Goal: Information Seeking & Learning: Learn about a topic

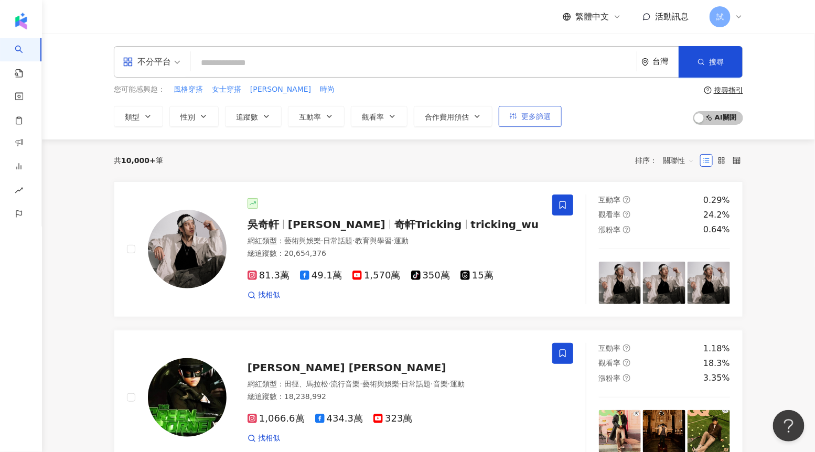
click at [547, 120] on span "更多篩選" at bounding box center [535, 116] width 29 height 8
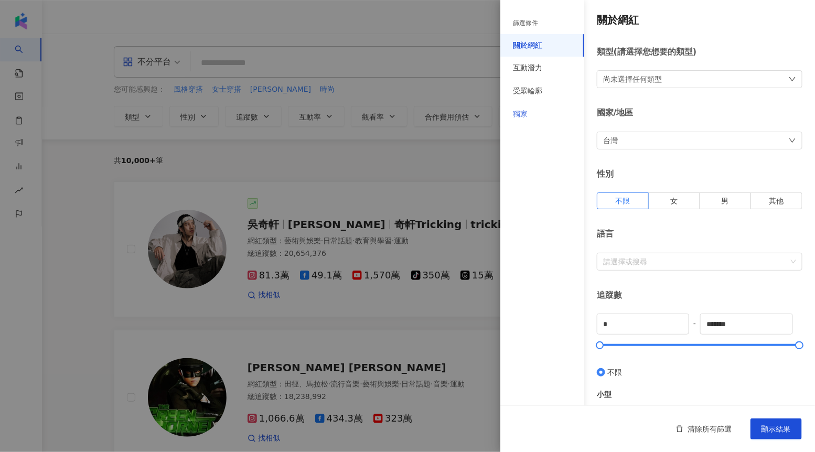
click at [533, 118] on div "獨家" at bounding box center [543, 114] width 84 height 23
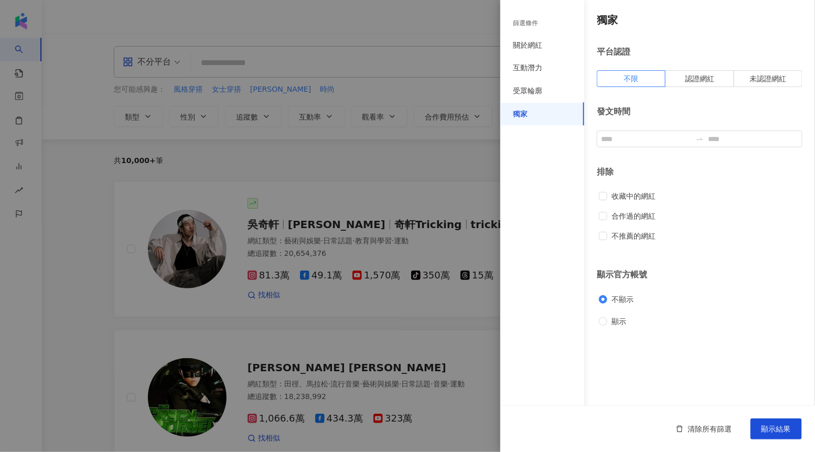
click at [461, 156] on div at bounding box center [407, 226] width 815 height 452
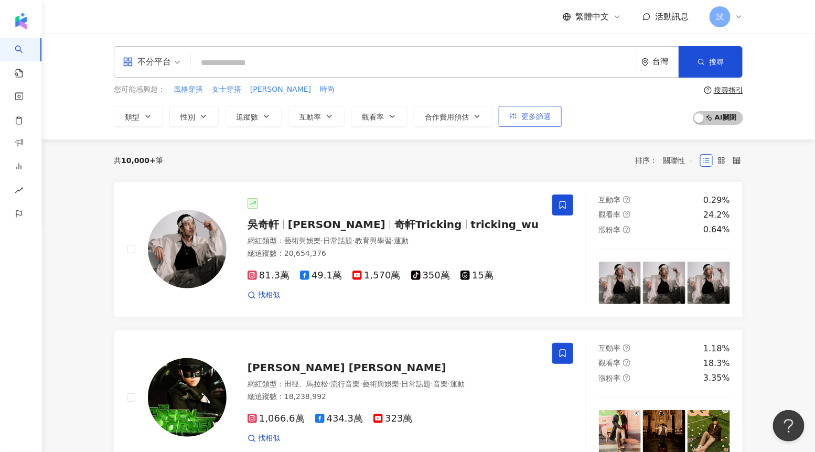
click at [536, 118] on span "更多篩選" at bounding box center [535, 116] width 29 height 8
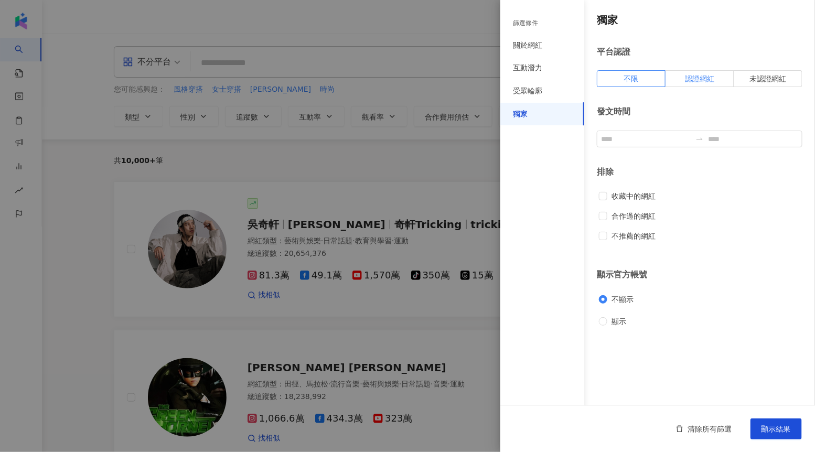
click at [681, 81] on label "認證網紅" at bounding box center [700, 78] width 68 height 17
click at [778, 423] on button "顯示結果" at bounding box center [776, 429] width 51 height 21
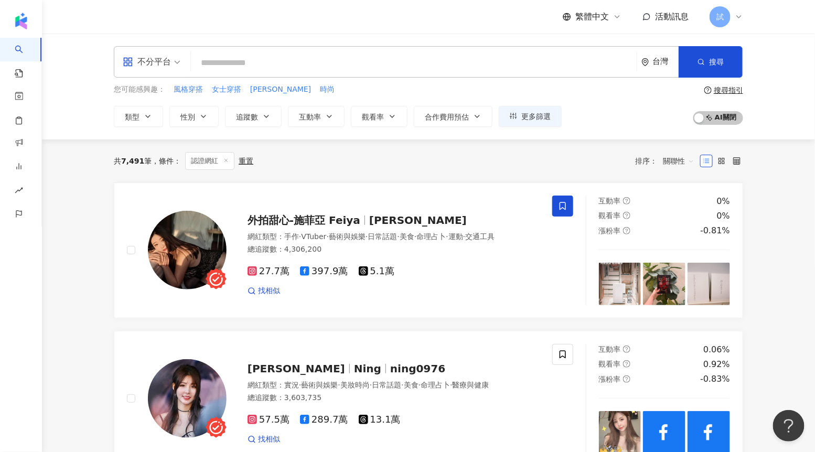
click at [736, 18] on icon at bounding box center [739, 17] width 8 height 8
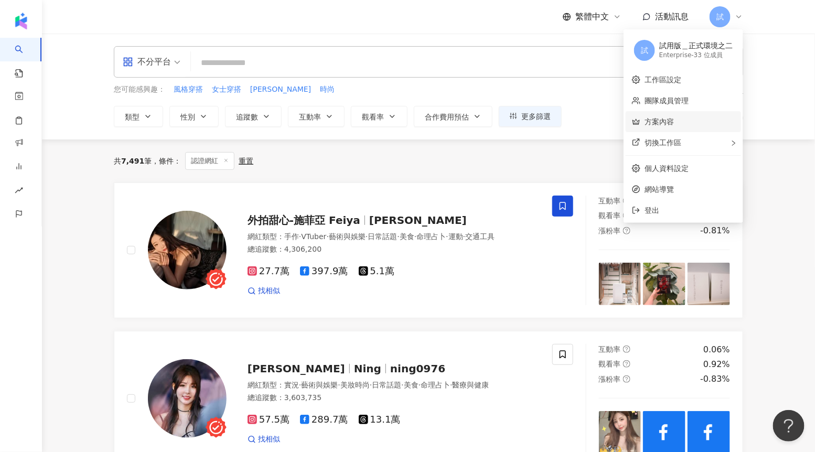
click at [652, 125] on link "方案內容" at bounding box center [659, 122] width 29 height 8
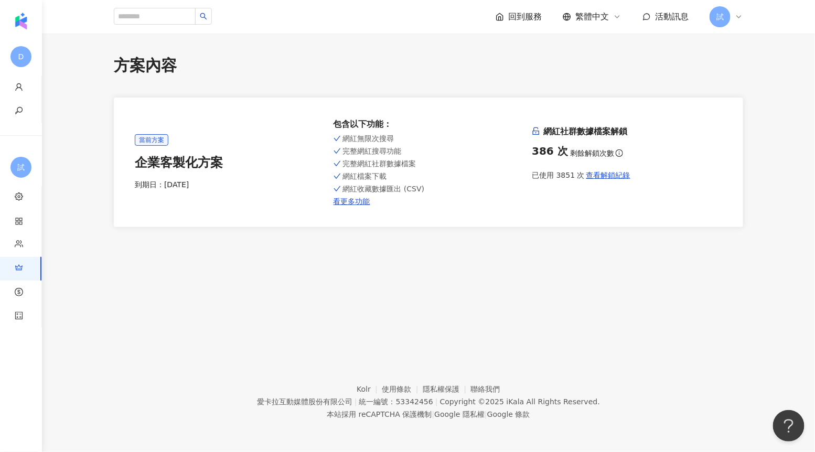
click at [726, 17] on span "試" at bounding box center [720, 16] width 21 height 21
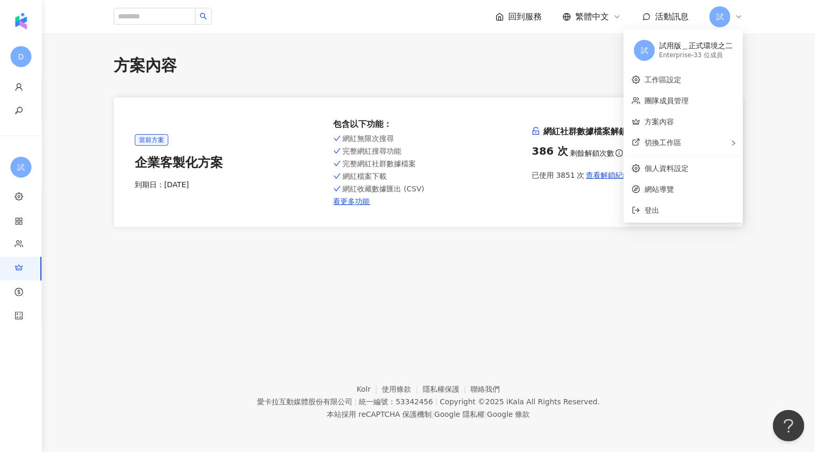
click at [541, 211] on div "當前方案 企業客製化方案 到期日： [DATE] 包含以下功能 ： 網紅無限次搜尋 完整網紅搜尋功能 完整網紅社群數據檔案 網紅檔案下載 網紅收藏數據匯出 (…" at bounding box center [429, 163] width 630 height 130
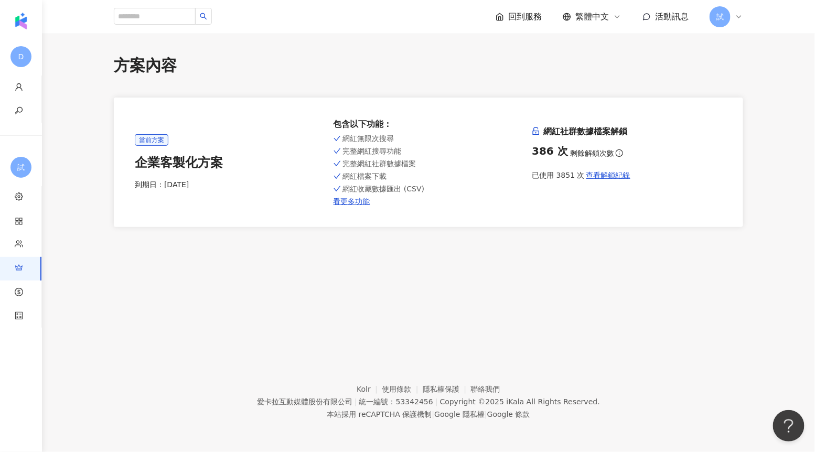
click at [728, 21] on span "試" at bounding box center [720, 16] width 21 height 21
click at [550, 199] on div "當前方案 企業客製化方案 到期日： [DATE] 包含以下功能 ： 網紅無限次搜尋 完整網紅搜尋功能 完整網紅社群數據檔案 網紅檔案下載 網紅收藏數據匯出 (…" at bounding box center [429, 163] width 588 height 88
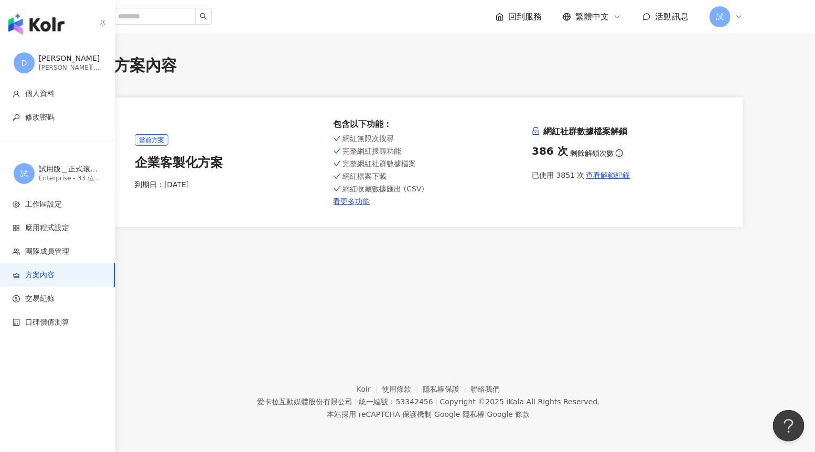
click at [54, 58] on div "[PERSON_NAME]" at bounding box center [70, 59] width 63 height 10
click at [31, 24] on img "button" at bounding box center [36, 24] width 56 height 21
